Goal: Information Seeking & Learning: Learn about a topic

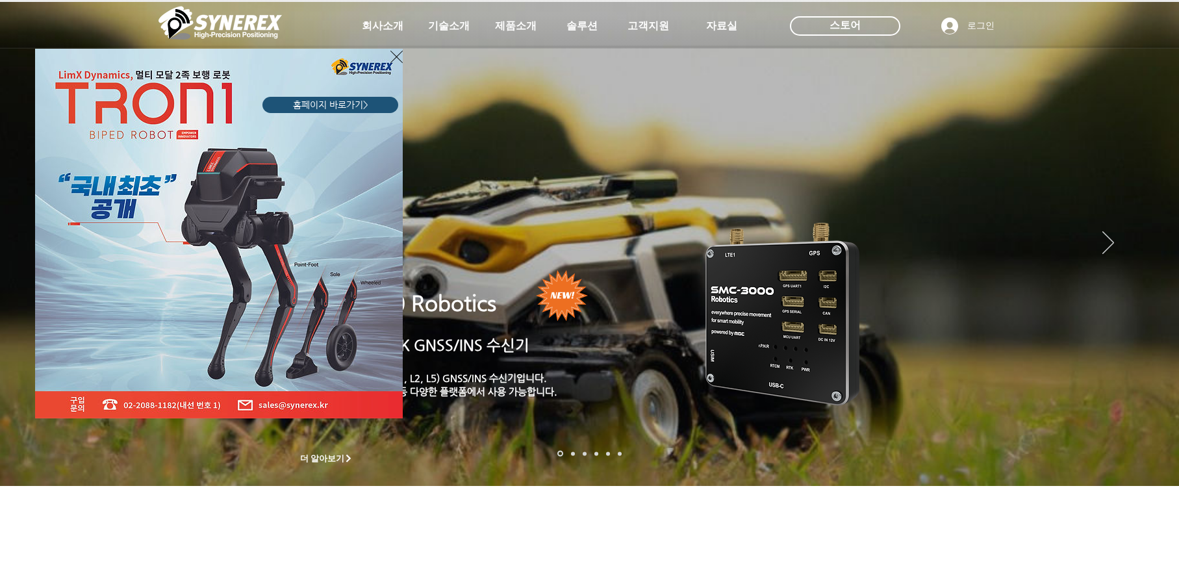
click at [392, 57] on icon "사이트로 돌아가기" at bounding box center [396, 57] width 12 height 16
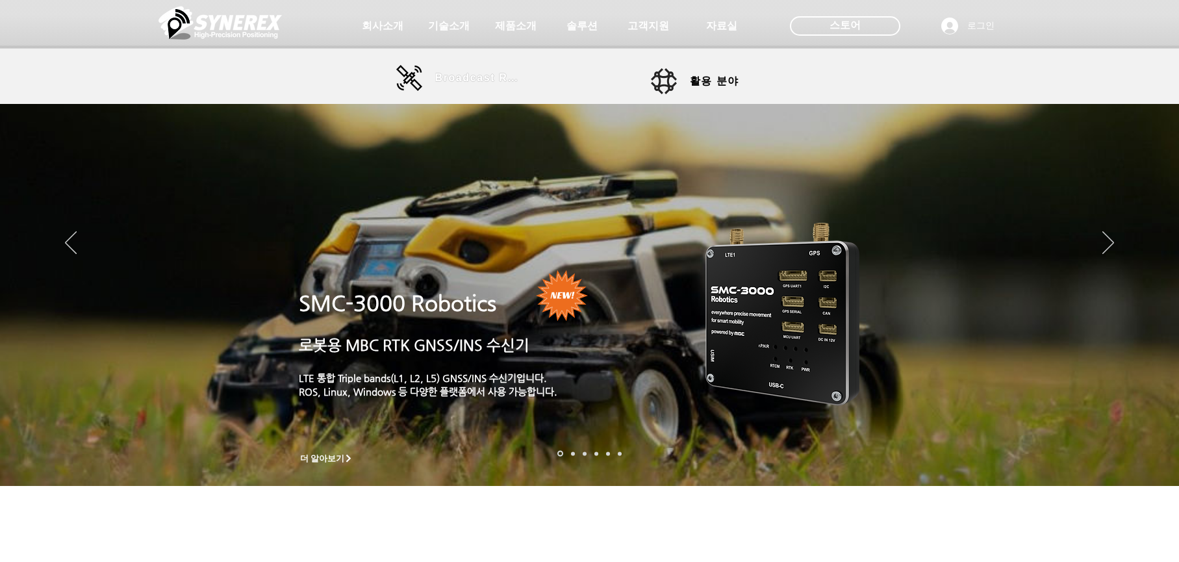
click at [463, 77] on span "Broadcast RTK" at bounding box center [479, 78] width 88 height 12
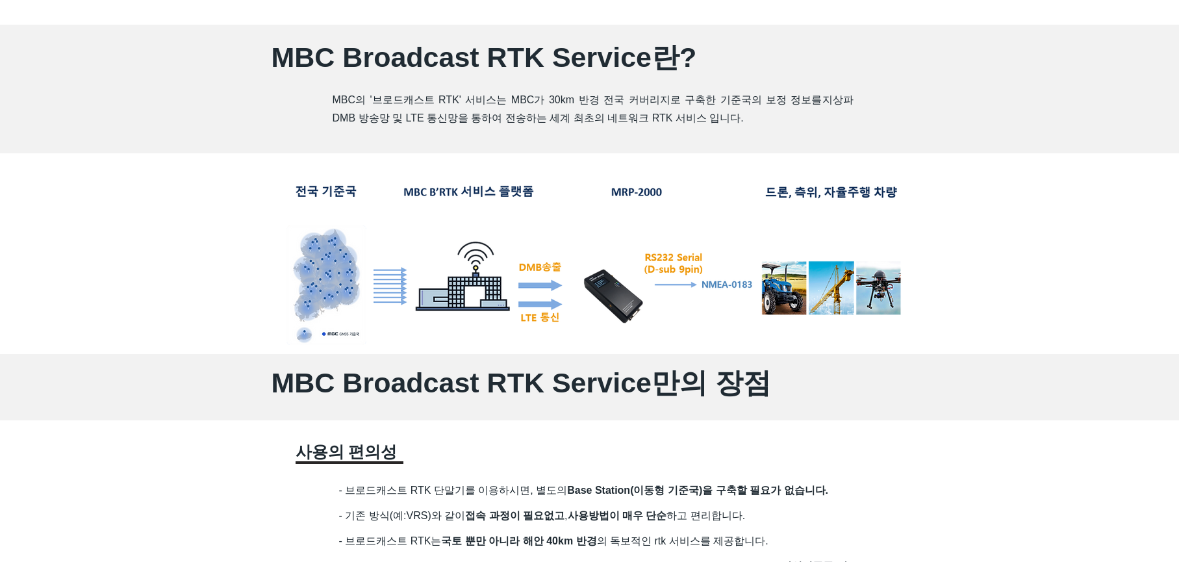
scroll to position [650, 0]
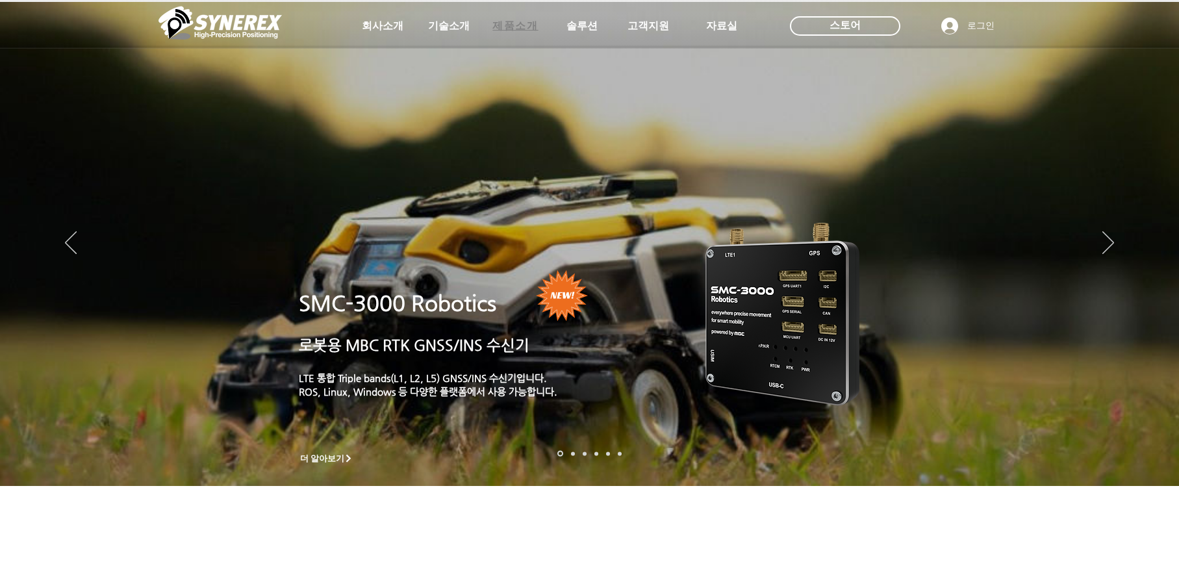
click at [518, 25] on span "제품소개" at bounding box center [514, 26] width 45 height 14
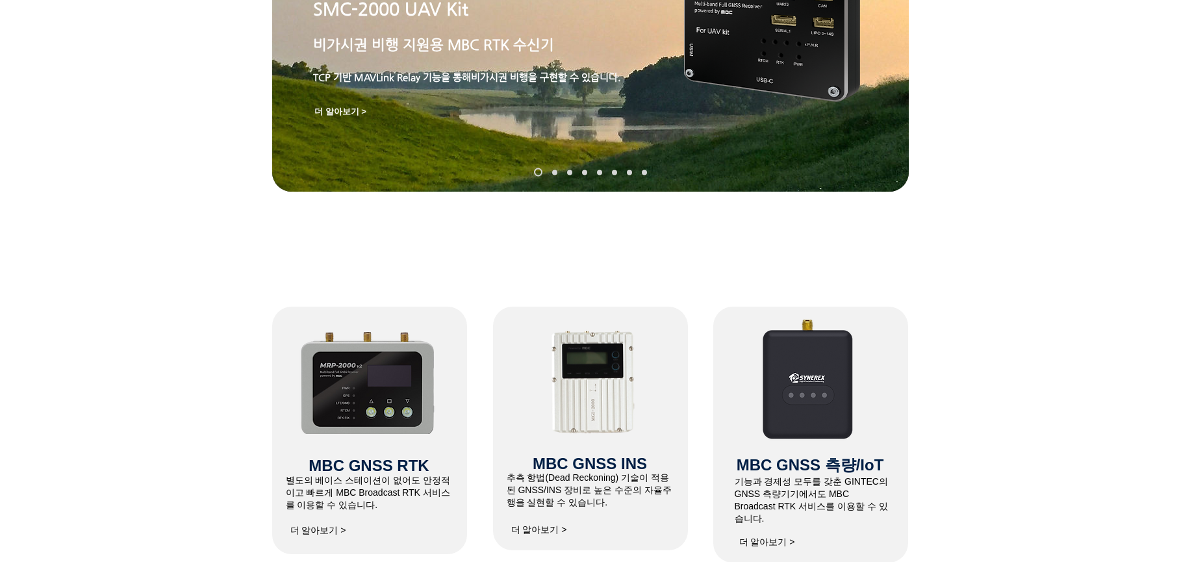
scroll to position [520, 0]
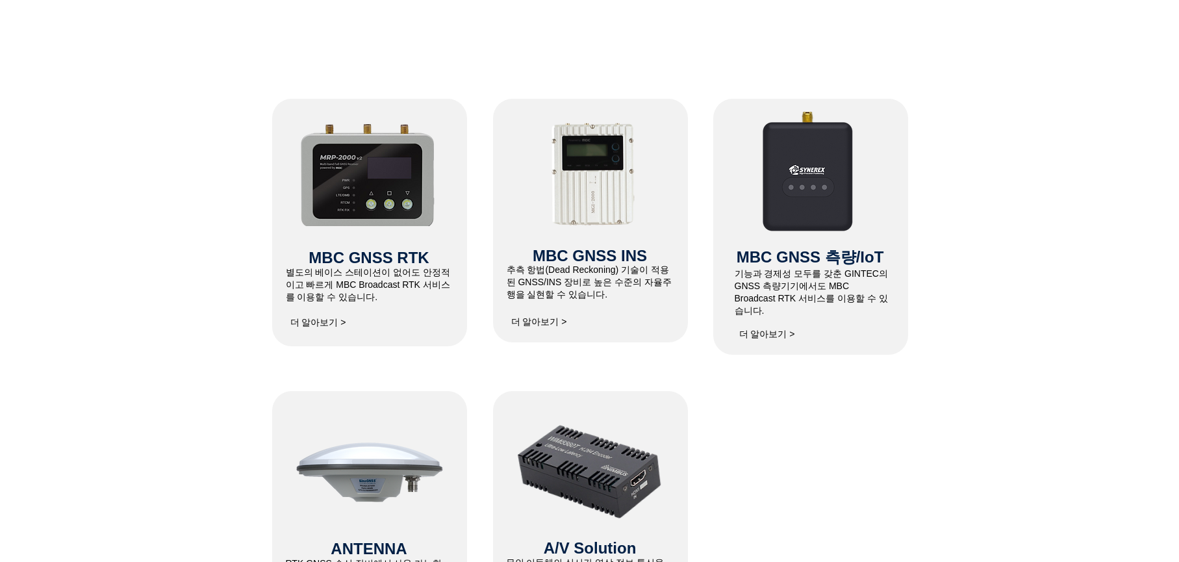
click at [401, 474] on img at bounding box center [370, 469] width 156 height 156
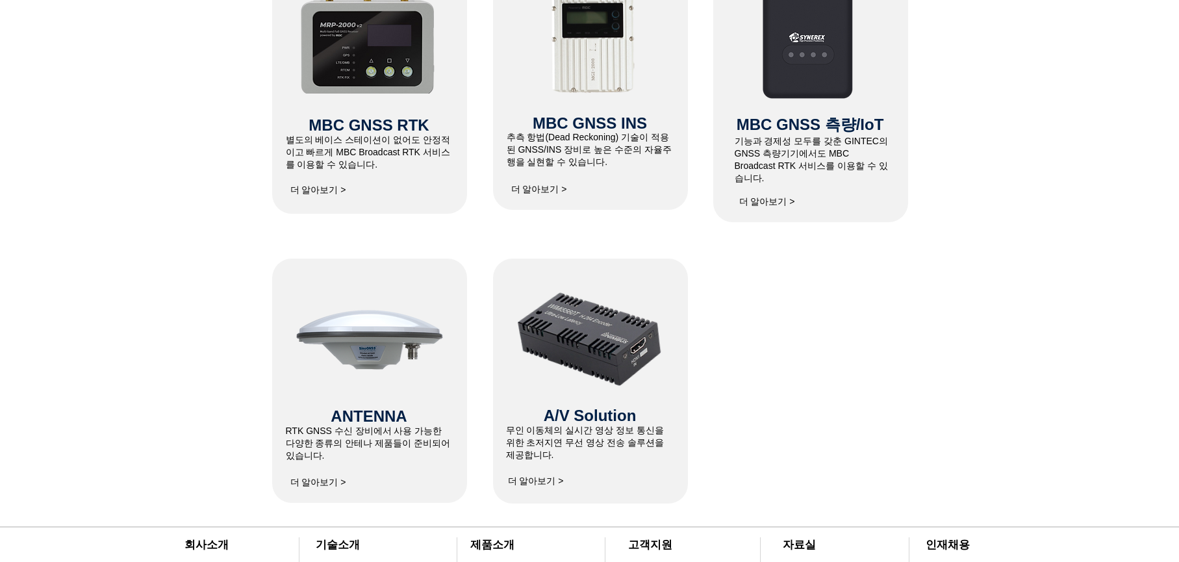
scroll to position [715, 0]
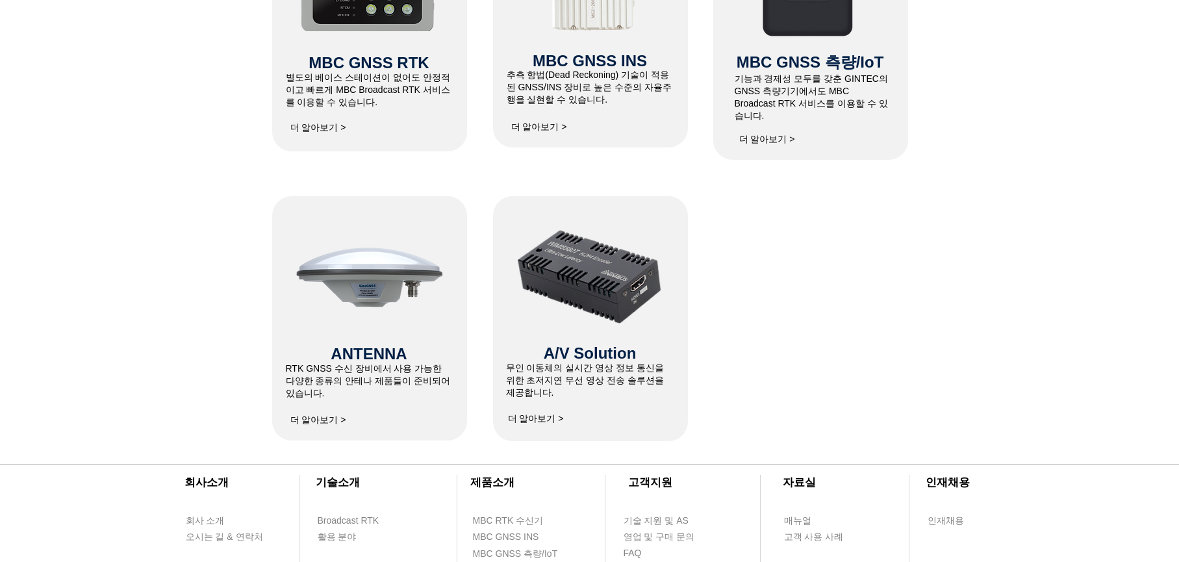
click at [324, 416] on span "더 알아보기 >" at bounding box center [318, 420] width 56 height 12
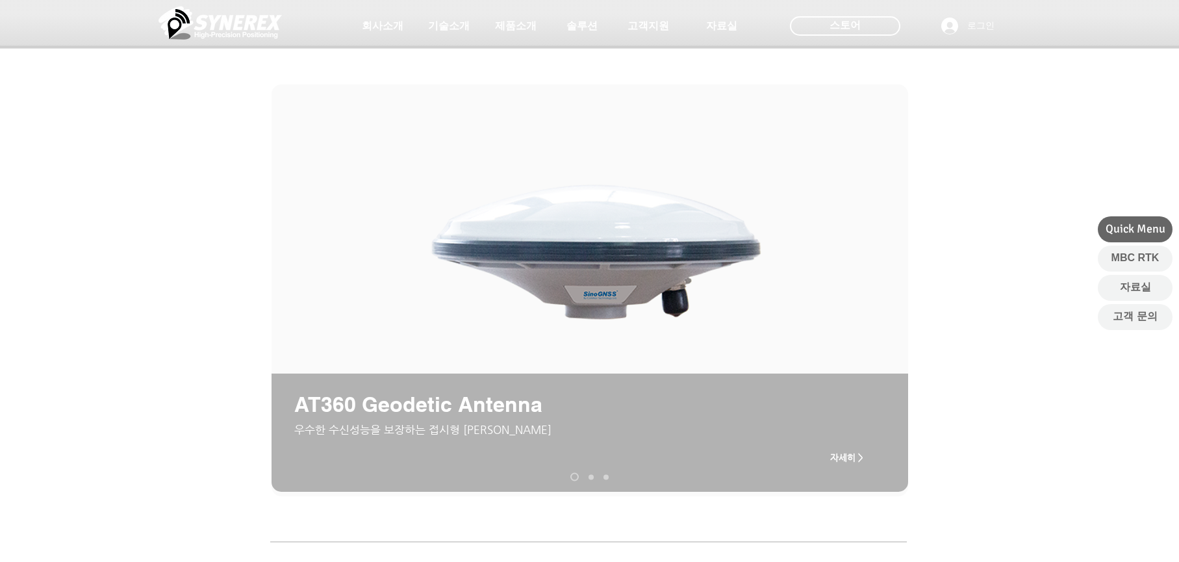
click at [588, 477] on nav "슬라이드" at bounding box center [590, 477] width 48 height 8
click at [846, 458] on span "자세히 >" at bounding box center [846, 457] width 33 height 10
